Goal: Browse casually

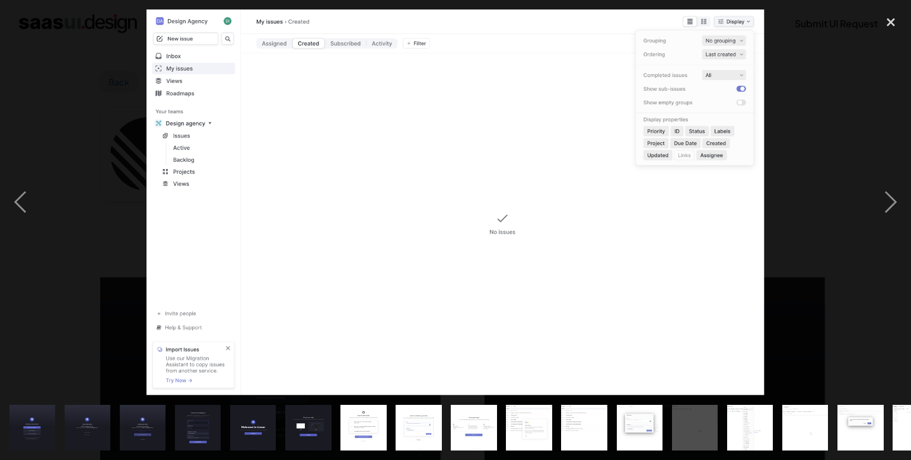
scroll to position [1209, 0]
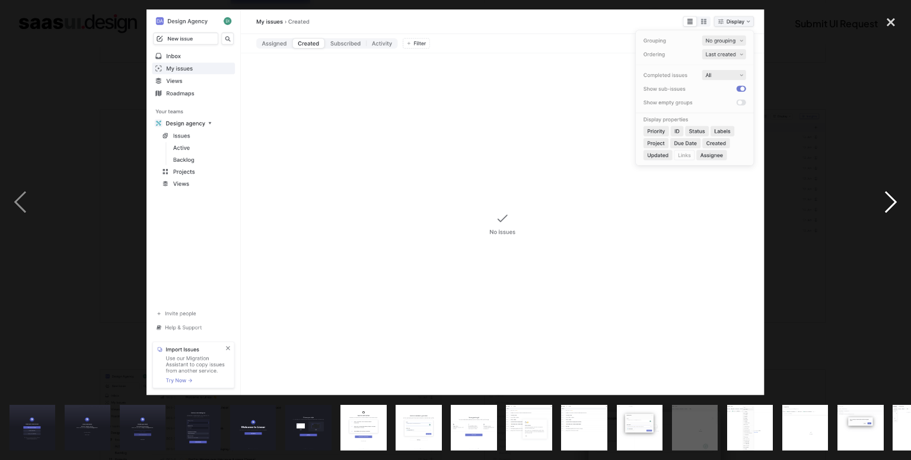
click at [883, 209] on div "next image" at bounding box center [890, 202] width 40 height 387
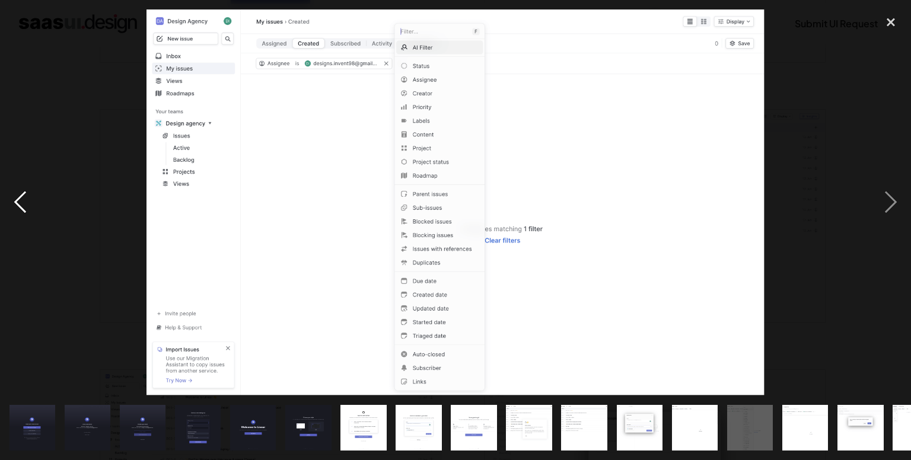
click at [23, 200] on div "previous image" at bounding box center [20, 202] width 40 height 387
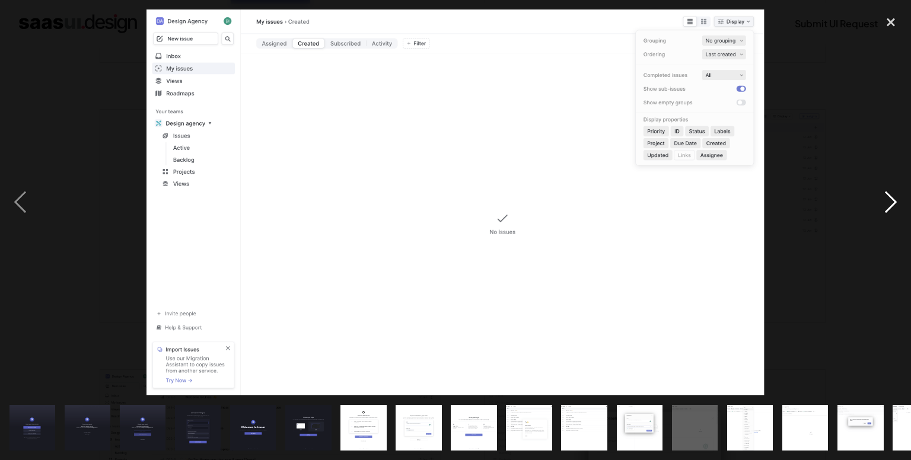
click at [899, 202] on div "next image" at bounding box center [890, 202] width 40 height 387
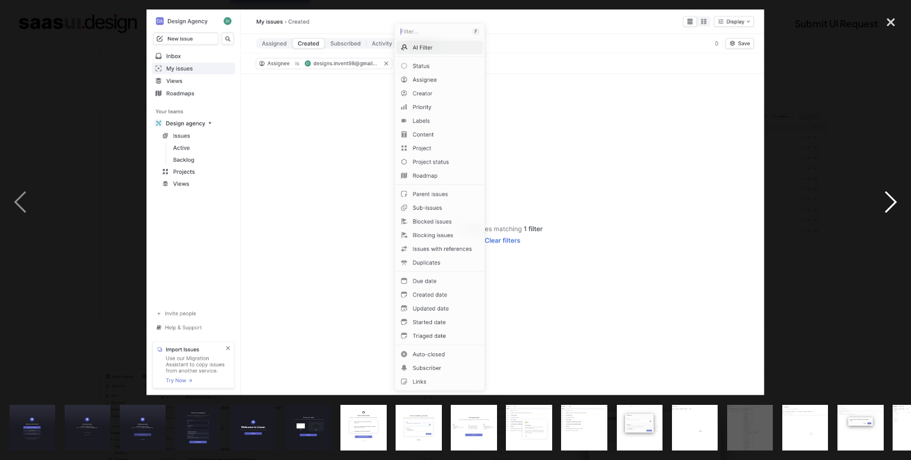
click at [894, 202] on div "next image" at bounding box center [890, 202] width 40 height 387
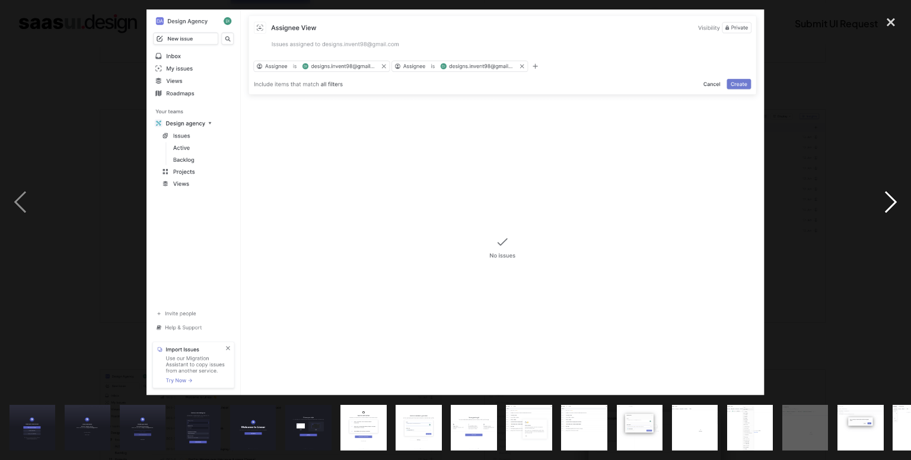
click at [890, 200] on div "next image" at bounding box center [890, 202] width 40 height 387
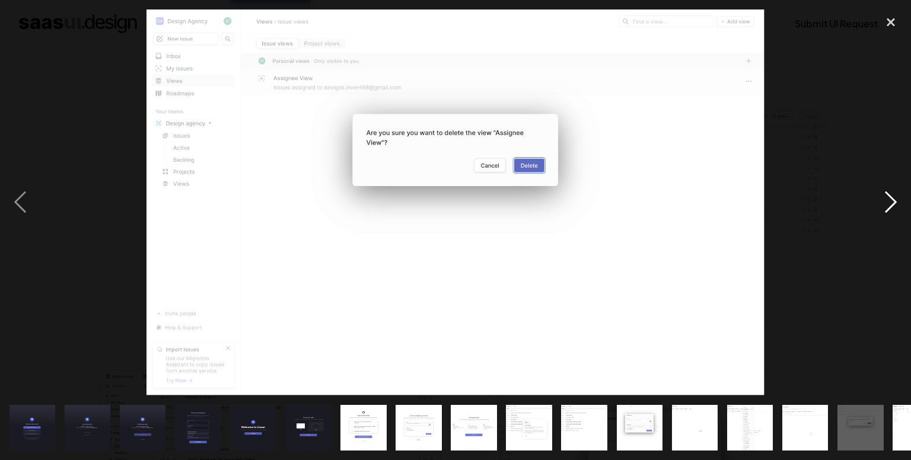
click at [890, 200] on div "next image" at bounding box center [890, 202] width 40 height 387
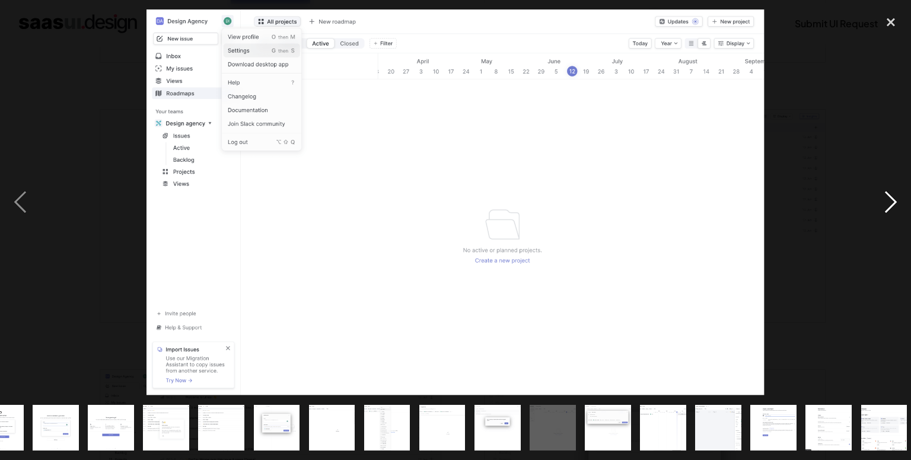
scroll to position [0, 368]
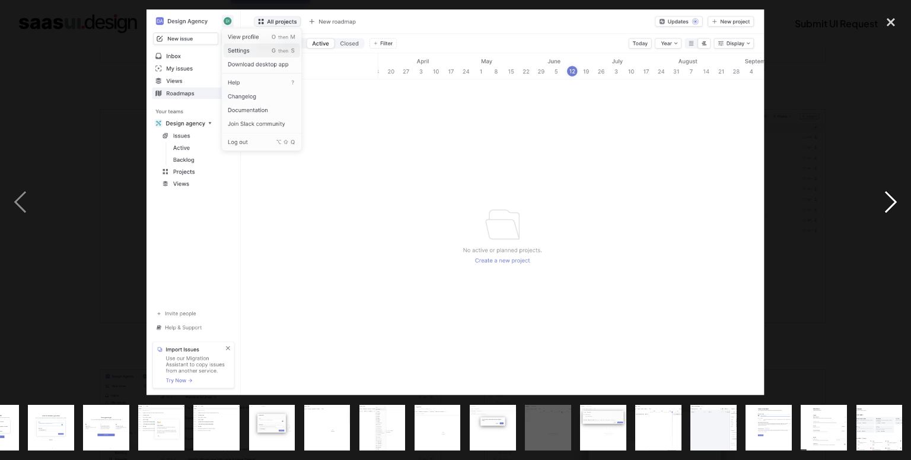
click at [890, 200] on div "next image" at bounding box center [890, 202] width 40 height 387
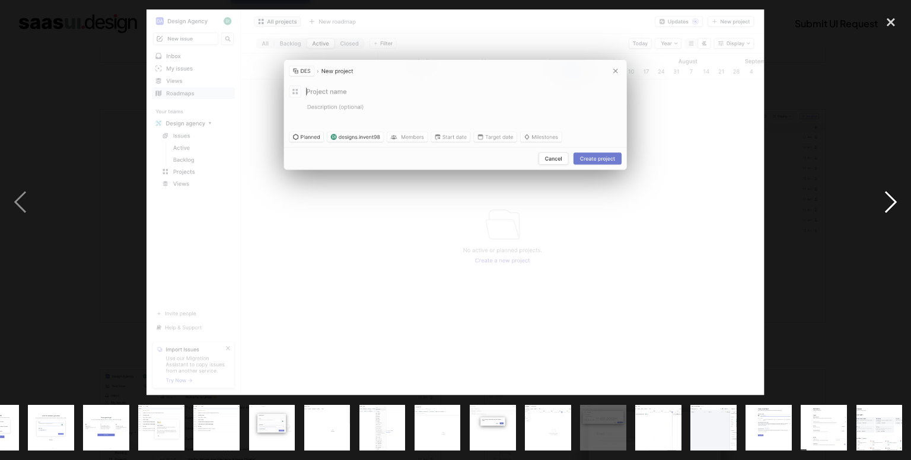
click at [889, 207] on div "next image" at bounding box center [890, 202] width 40 height 387
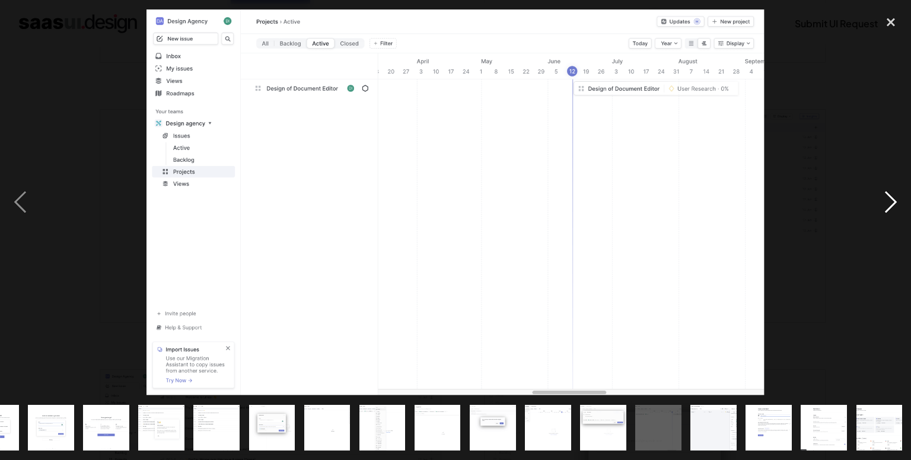
click at [899, 201] on div "next image" at bounding box center [890, 202] width 40 height 387
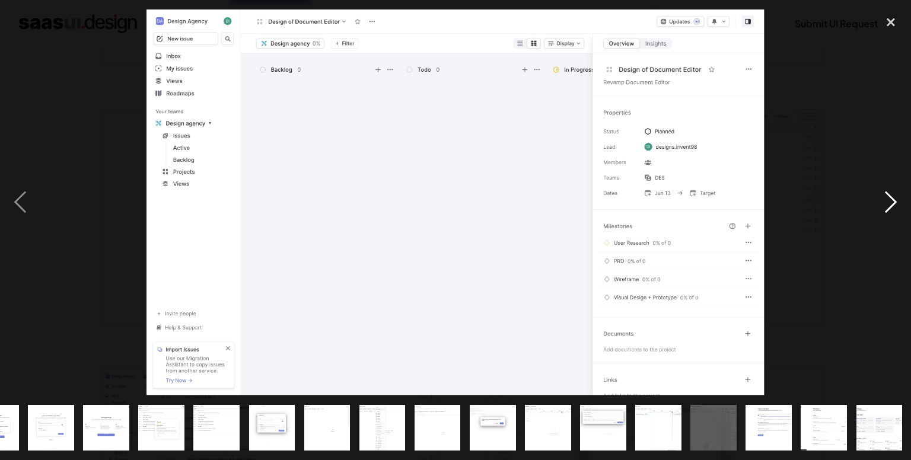
click at [899, 201] on div "next image" at bounding box center [890, 202] width 40 height 387
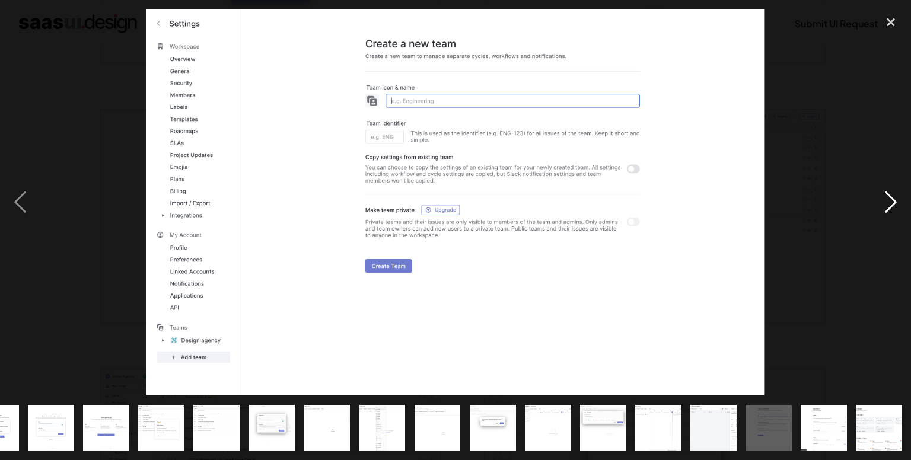
click at [899, 201] on div "next image" at bounding box center [890, 202] width 40 height 387
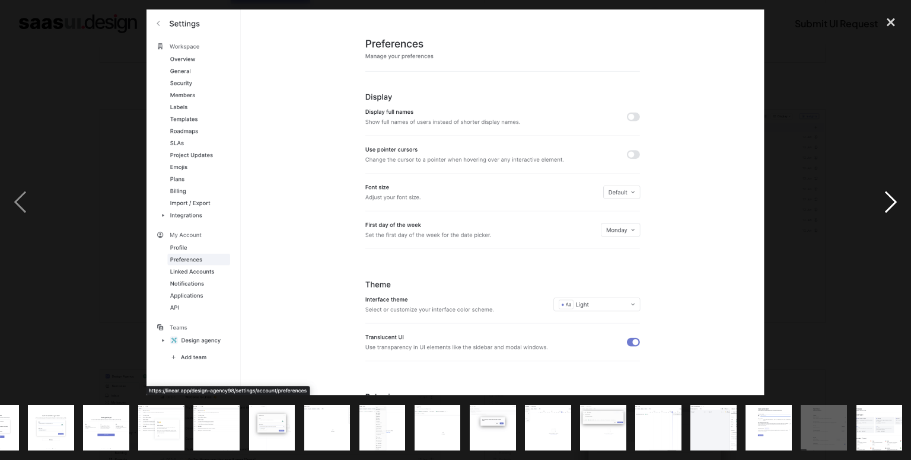
click at [899, 201] on div "next image" at bounding box center [890, 202] width 40 height 387
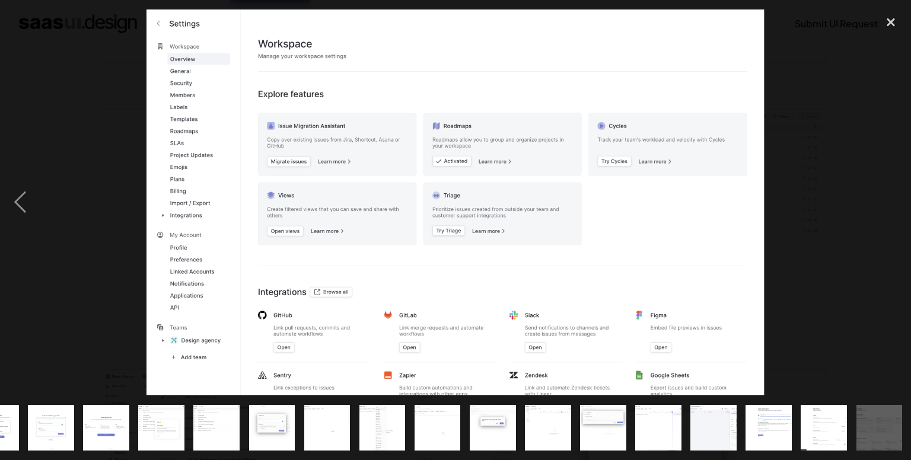
click at [899, 201] on div "next image" at bounding box center [890, 202] width 40 height 387
